Goal: Transaction & Acquisition: Purchase product/service

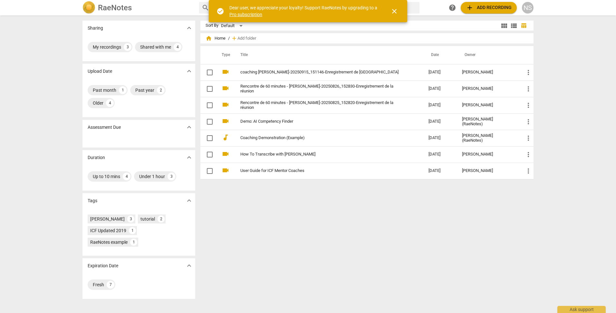
click at [394, 12] on span "close" at bounding box center [395, 11] width 8 height 8
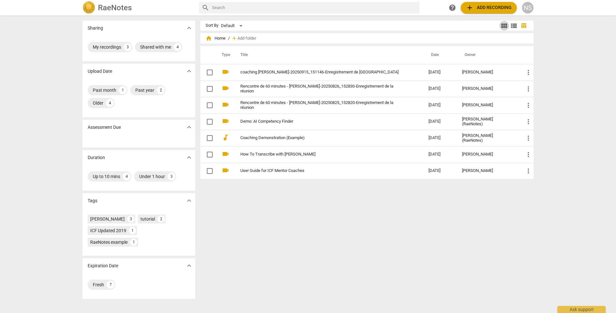
click at [502, 27] on span "view_module" at bounding box center [505, 26] width 8 height 8
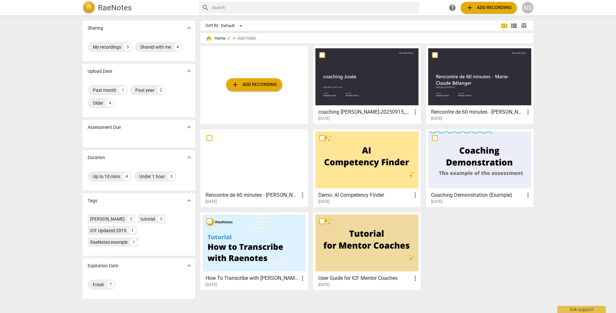
click at [246, 85] on span "add Add recording" at bounding box center [254, 85] width 46 height 8
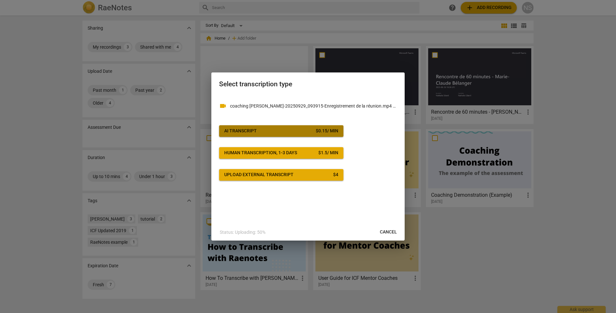
click at [328, 133] on div "$ 0.15 / min" at bounding box center [327, 131] width 23 height 6
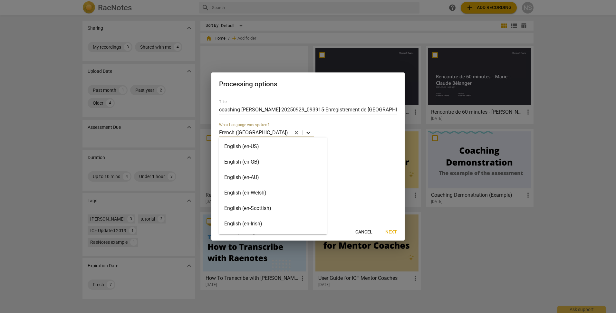
click at [305, 132] on icon at bounding box center [308, 133] width 6 height 6
click at [278, 147] on div "English (en-US)" at bounding box center [273, 146] width 108 height 15
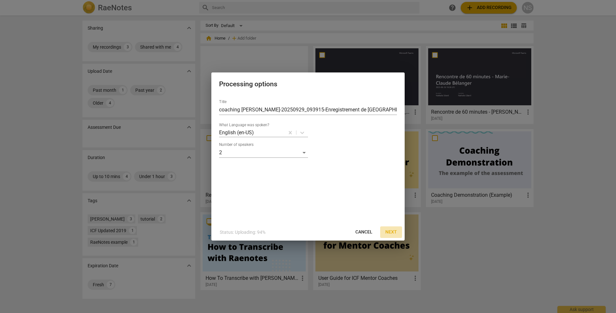
click at [394, 231] on span "Next" at bounding box center [392, 232] width 12 height 6
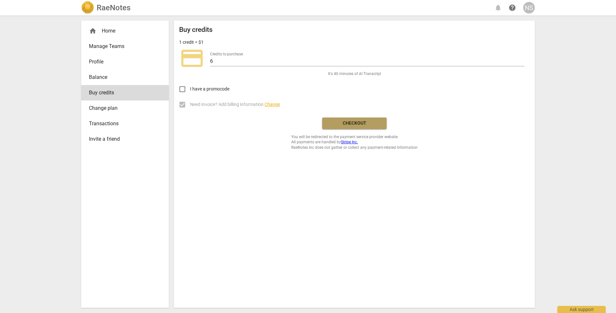
click at [358, 128] on button "Checkout" at bounding box center [354, 124] width 64 height 12
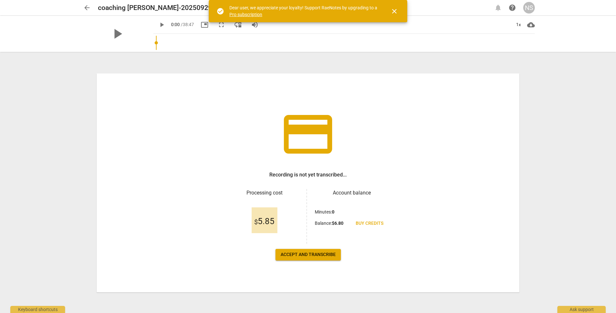
click at [396, 14] on span "close" at bounding box center [395, 11] width 8 height 8
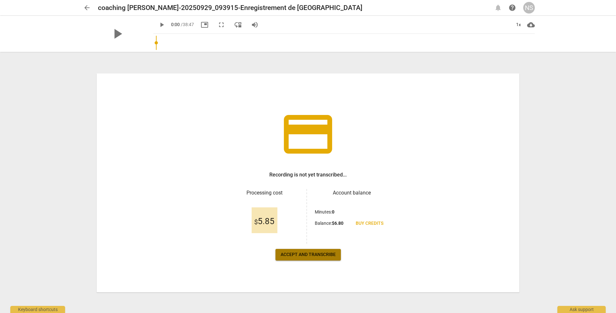
click at [302, 255] on span "Accept and transcribe" at bounding box center [308, 255] width 55 height 6
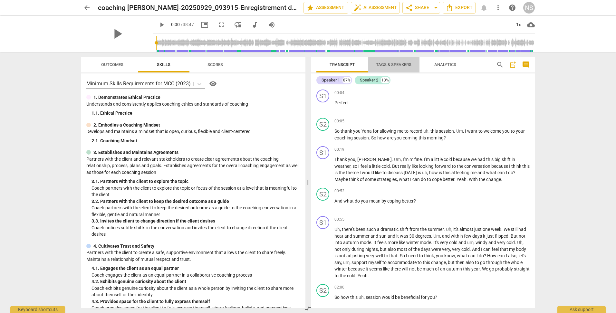
click at [391, 63] on span "Tags & Speakers" at bounding box center [393, 64] width 35 height 5
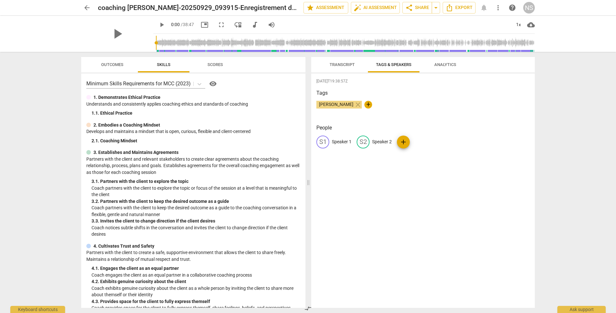
click at [350, 64] on span "Transcript" at bounding box center [342, 64] width 25 height 5
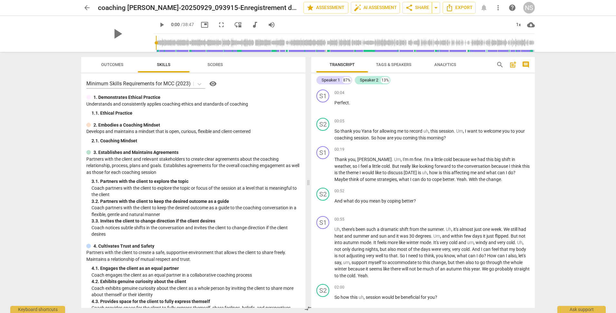
click at [435, 65] on span "Analytics" at bounding box center [446, 64] width 22 height 5
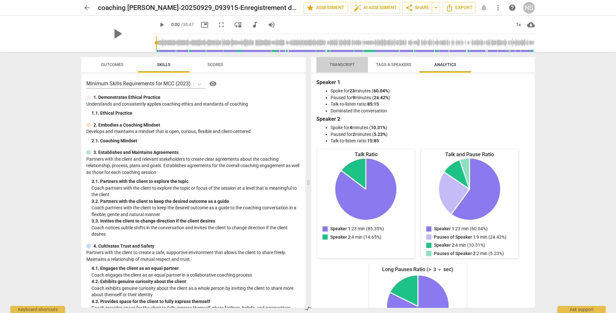
click at [345, 65] on span "Transcript" at bounding box center [342, 64] width 25 height 5
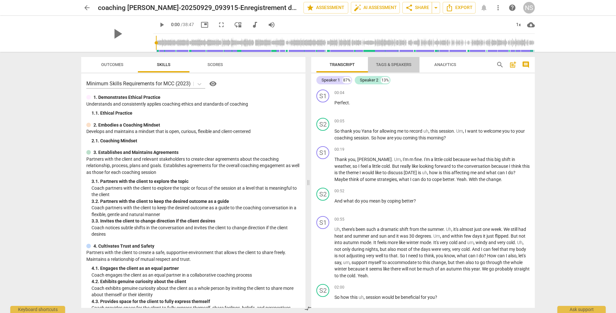
click at [395, 66] on span "Tags & Speakers" at bounding box center [393, 64] width 35 height 5
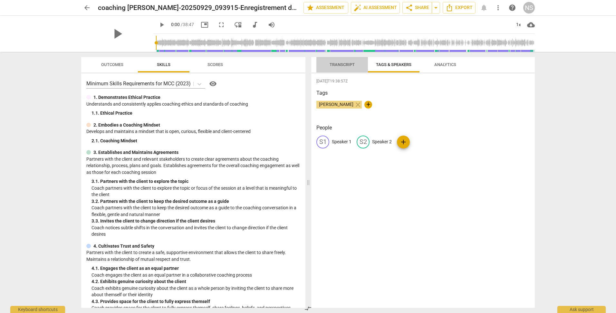
click at [342, 66] on span "Transcript" at bounding box center [342, 64] width 25 height 5
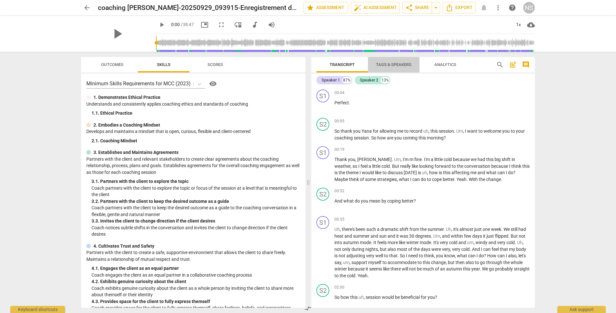
click at [388, 66] on span "Tags & Speakers" at bounding box center [393, 64] width 35 height 5
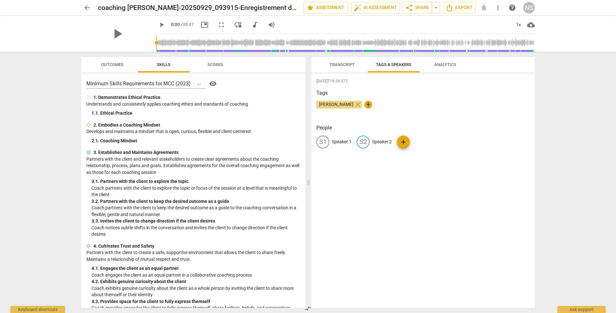
click at [344, 104] on span "[PERSON_NAME]" at bounding box center [337, 104] width 40 height 5
click at [366, 142] on span "edit" at bounding box center [363, 142] width 8 height 8
type input "Nathalie"
click at [326, 142] on span "edit" at bounding box center [323, 142] width 8 height 8
type input "Jana"
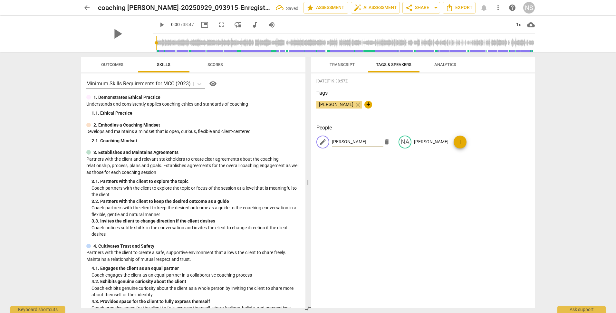
click at [373, 166] on div "2025-10-09T19:38:57Z Tags Nathalie Sibéril close + People edit Jana delete NA N…" at bounding box center [423, 191] width 224 height 235
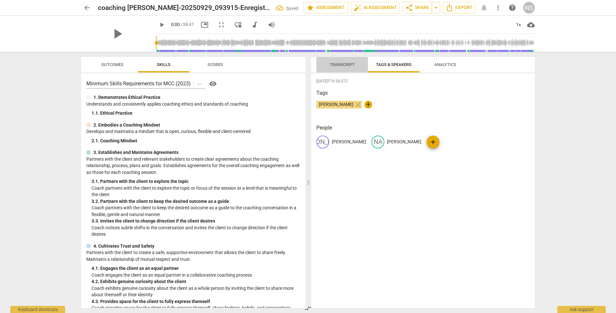
click at [339, 65] on span "Transcript" at bounding box center [342, 64] width 25 height 5
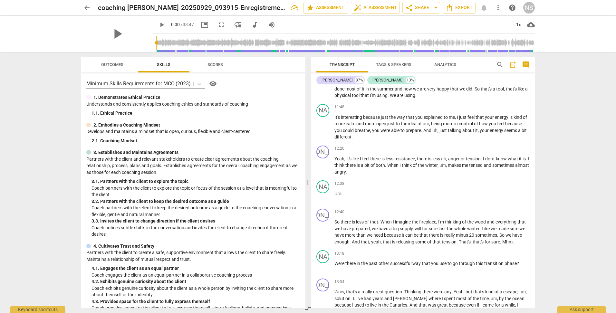
scroll to position [870, 0]
